Goal: Find contact information: Find contact information

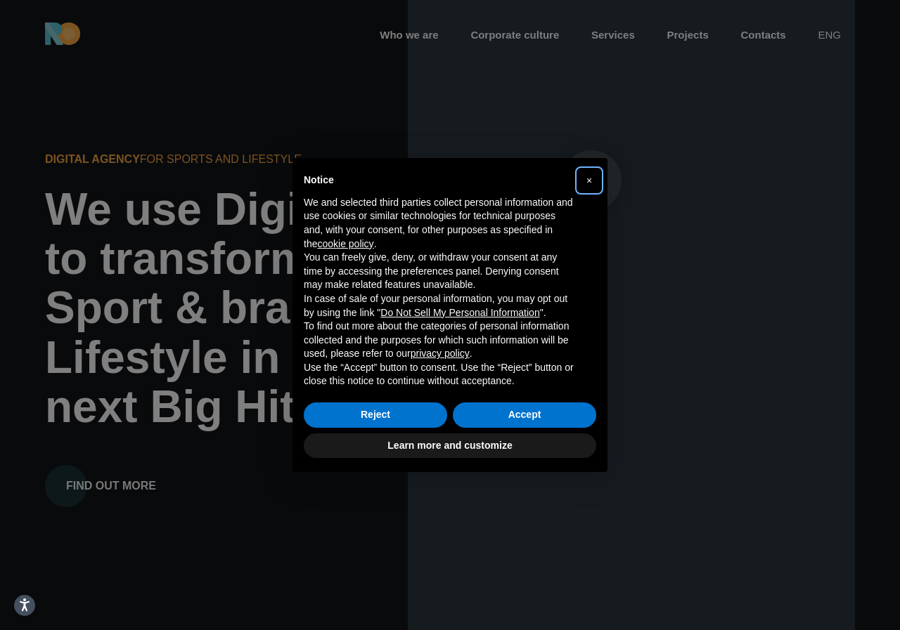
click at [591, 181] on font "×" at bounding box center [589, 180] width 6 height 11
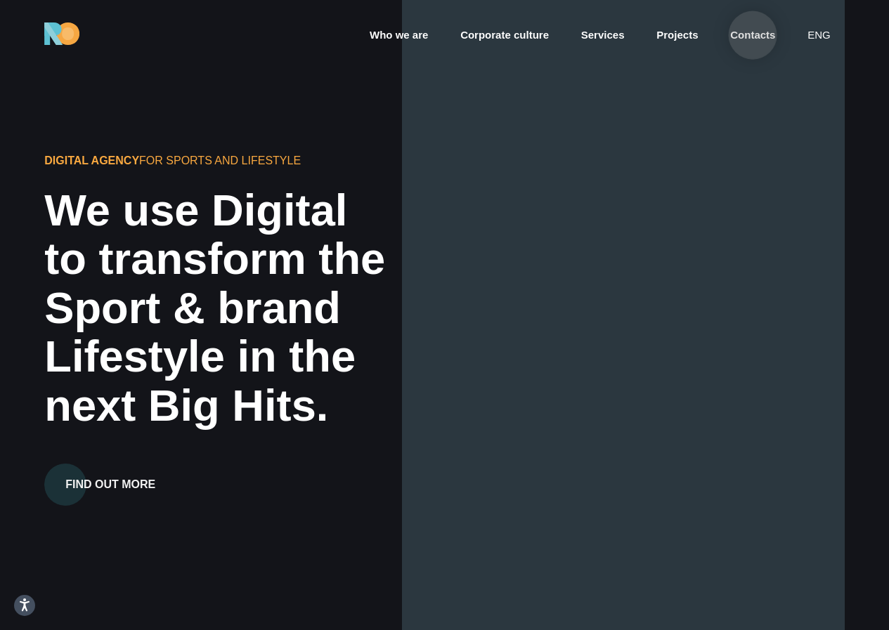
click at [753, 35] on font "Contacts" at bounding box center [752, 35] width 45 height 12
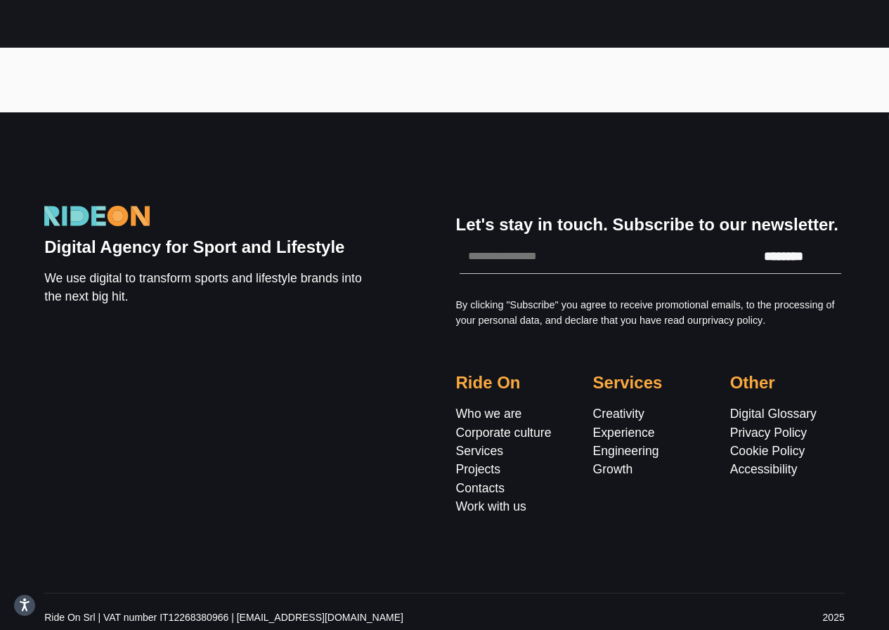
scroll to position [1126, 0]
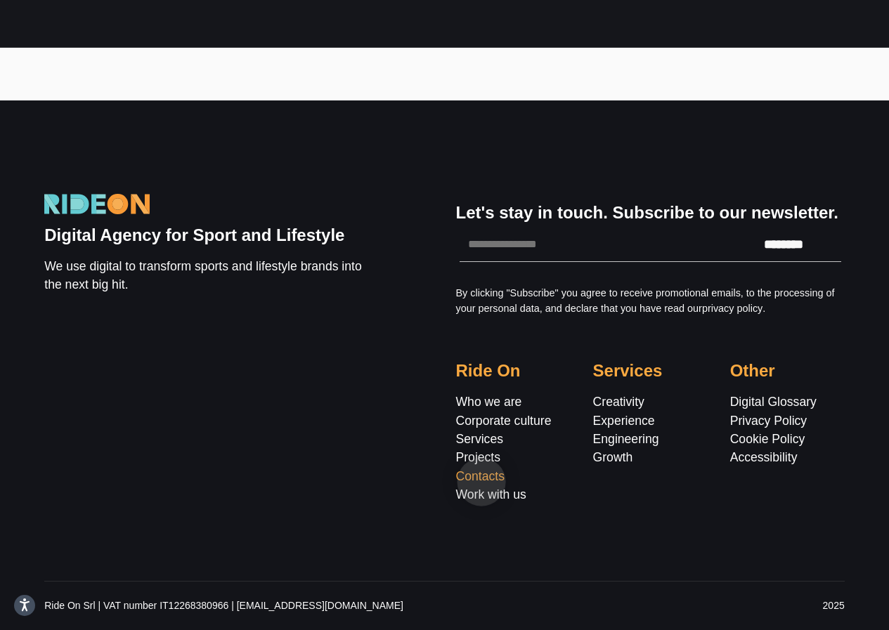
click at [481, 482] on font "Contacts" at bounding box center [480, 477] width 48 height 14
drag, startPoint x: 351, startPoint y: 607, endPoint x: 237, endPoint y: 607, distance: 114.6
click at [237, 607] on p "Ride On Srl | VAT number IT12268380966 | [EMAIL_ADDRESS][DOMAIN_NAME]" at bounding box center [307, 606] width 526 height 15
copy font "info@rideonagency.com"
